Goal: Task Accomplishment & Management: Complete application form

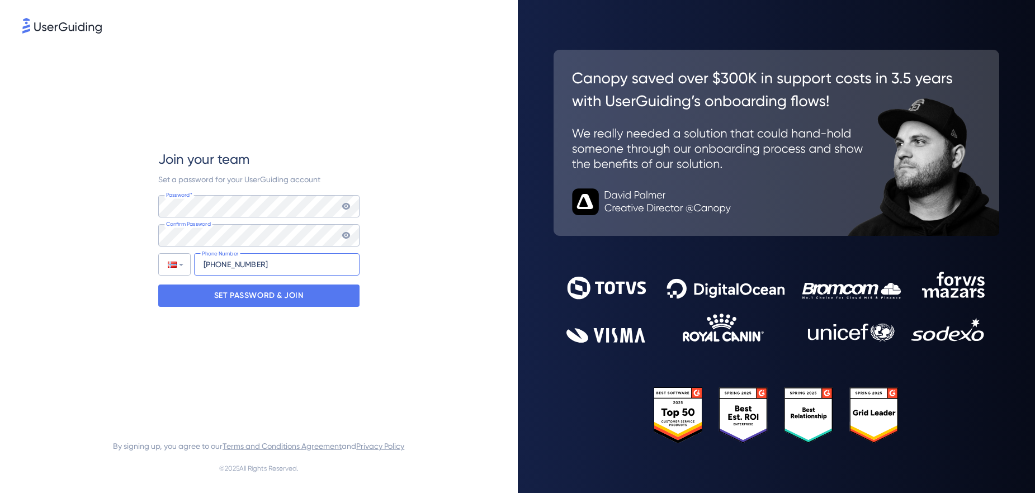
type input "[PHONE_NUMBER]"
click at [275, 268] on input "[PHONE_NUMBER]" at bounding box center [276, 264] width 165 height 22
type input "[PHONE_NUMBER]"
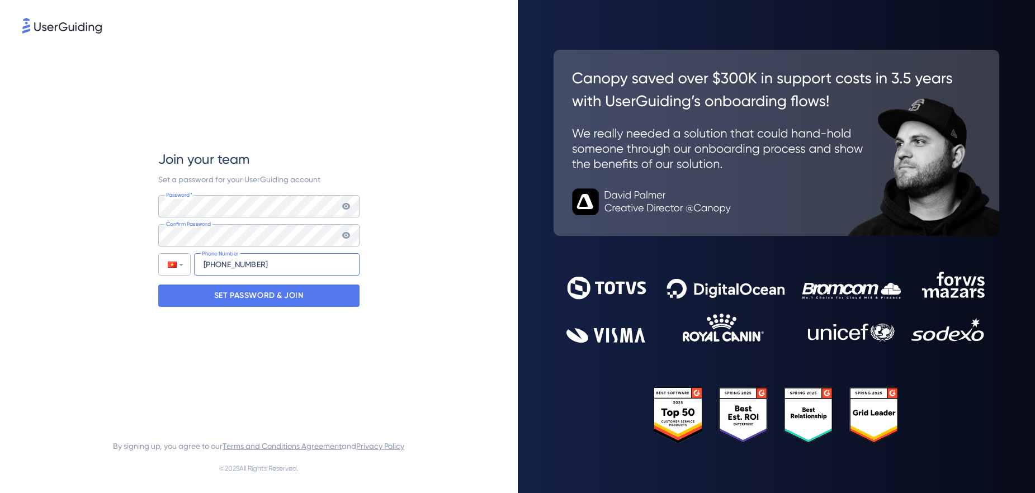
click at [269, 265] on input "[PHONE_NUMBER]" at bounding box center [276, 264] width 165 height 22
type input "[PHONE_NUMBER]"
click at [284, 298] on p "SET PASSWORD & JOIN" at bounding box center [258, 296] width 89 height 18
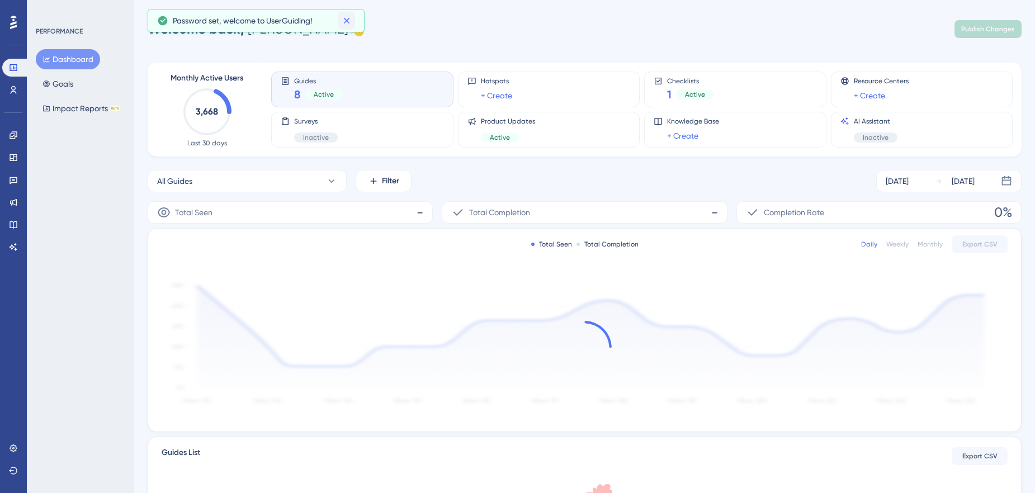
click at [347, 21] on icon at bounding box center [346, 21] width 6 height 6
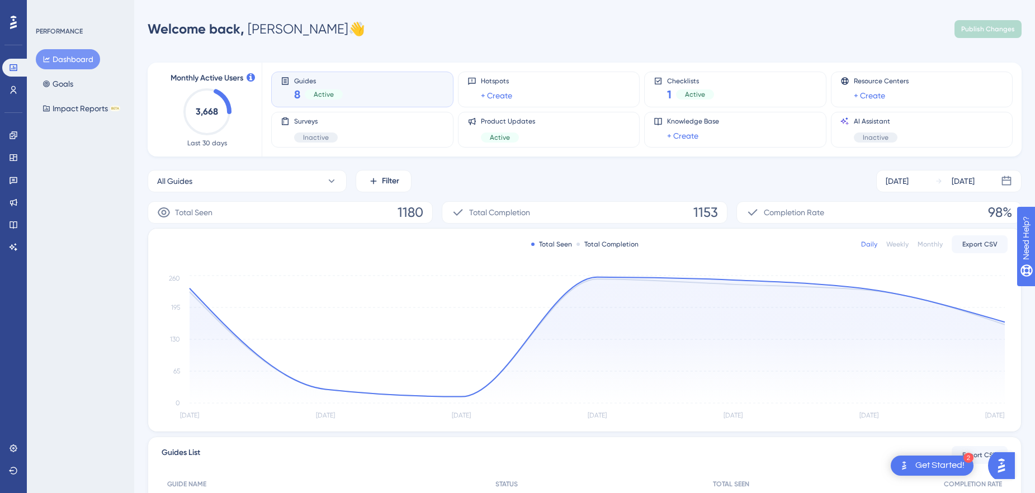
click at [359, 26] on div "Welcome back, [PERSON_NAME] 👋 Publish Changes" at bounding box center [585, 29] width 874 height 22
